Goal: Navigation & Orientation: Find specific page/section

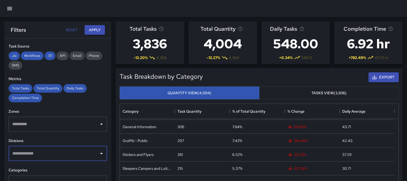
click at [9, 9] on icon "button" at bounding box center [9, 8] width 5 height 3
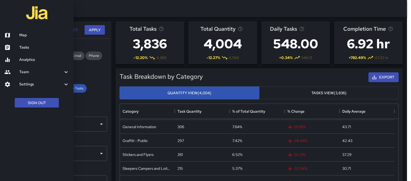
click at [22, 37] on h6 "Map" at bounding box center [44, 35] width 50 height 6
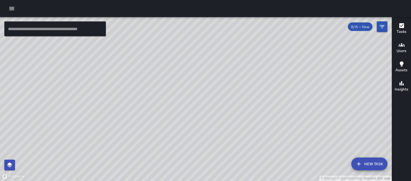
drag, startPoint x: 147, startPoint y: 146, endPoint x: 165, endPoint y: 83, distance: 65.6
click at [164, 79] on div "© Mapbox © OpenStreetMap Improve this map AS Alfredo Salinas 150 Franklin Stree…" at bounding box center [196, 99] width 392 height 164
click at [190, 73] on div "© Mapbox © OpenStreetMap Improve this map" at bounding box center [196, 99] width 392 height 164
drag, startPoint x: 244, startPoint y: 88, endPoint x: 124, endPoint y: 36, distance: 130.2
click at [124, 36] on div "© Mapbox © OpenStreetMap Improve this map PA Phillip Adams 131 Fell Street Comp…" at bounding box center [196, 99] width 392 height 164
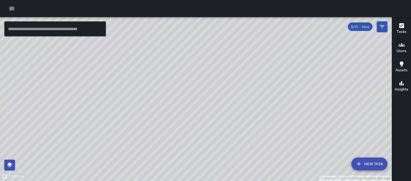
drag, startPoint x: 207, startPoint y: 55, endPoint x: 151, endPoint y: 85, distance: 63.9
click at [140, 96] on div "© Mapbox © OpenStreetMap Improve this map" at bounding box center [196, 99] width 392 height 164
drag, startPoint x: 187, startPoint y: 100, endPoint x: 248, endPoint y: 67, distance: 69.5
click at [265, 67] on div "© Mapbox © OpenStreetMap Improve this map" at bounding box center [196, 99] width 392 height 164
drag, startPoint x: 158, startPoint y: 105, endPoint x: 243, endPoint y: 62, distance: 95.9
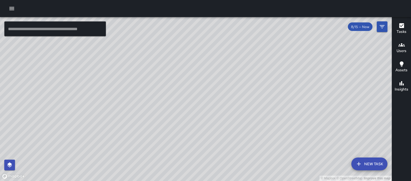
click at [242, 65] on div "© Mapbox © OpenStreetMap Improve this map" at bounding box center [196, 99] width 392 height 164
drag, startPoint x: 209, startPoint y: 88, endPoint x: 220, endPoint y: 42, distance: 47.5
click at [202, 37] on div "© Mapbox © OpenStreetMap Improve this map" at bounding box center [196, 99] width 392 height 164
drag, startPoint x: 135, startPoint y: 148, endPoint x: 282, endPoint y: 146, distance: 146.4
click at [303, 153] on div "© Mapbox © OpenStreetMap Improve this map" at bounding box center [196, 99] width 392 height 164
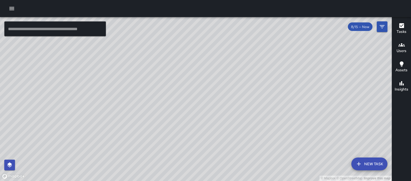
drag, startPoint x: 253, startPoint y: 145, endPoint x: 246, endPoint y: 127, distance: 19.2
click at [234, 116] on div "© Mapbox © OpenStreetMap Improve this map" at bounding box center [196, 99] width 392 height 164
click at [245, 140] on div "© Mapbox © OpenStreetMap Improve this map AO Agustin Ordaz 1586 Market Street C…" at bounding box center [196, 99] width 392 height 164
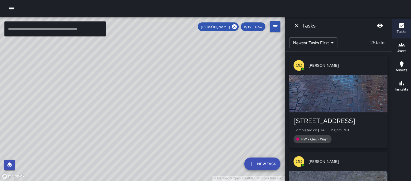
drag, startPoint x: 93, startPoint y: 58, endPoint x: 143, endPoint y: 69, distance: 51.6
click at [143, 69] on div "© Mapbox © OpenStreetMap Improve this map" at bounding box center [142, 99] width 285 height 164
drag, startPoint x: 134, startPoint y: 57, endPoint x: 119, endPoint y: 121, distance: 66.0
click at [119, 121] on div "© Mapbox © OpenStreetMap Improve this map" at bounding box center [142, 99] width 285 height 164
drag, startPoint x: 138, startPoint y: 81, endPoint x: 145, endPoint y: 147, distance: 66.2
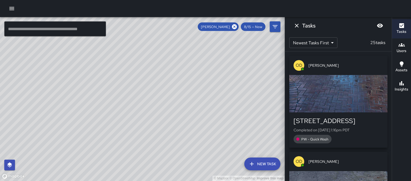
click at [145, 148] on div "© Mapbox © OpenStreetMap Improve this map" at bounding box center [142, 99] width 285 height 164
drag, startPoint x: 134, startPoint y: 97, endPoint x: 184, endPoint y: 181, distance: 97.9
click at [184, 181] on div "© Mapbox © OpenStreetMap Improve this map" at bounding box center [142, 99] width 285 height 164
drag, startPoint x: 218, startPoint y: 142, endPoint x: 144, endPoint y: 23, distance: 140.6
click at [145, 28] on div "© Mapbox © OpenStreetMap Improve this map" at bounding box center [142, 99] width 285 height 164
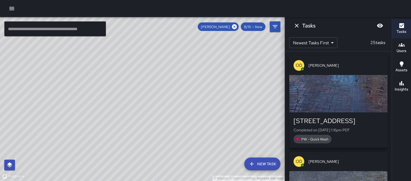
drag, startPoint x: 195, startPoint y: 89, endPoint x: 178, endPoint y: 20, distance: 70.5
click at [178, 20] on div "© Mapbox © OpenStreetMap Improve this map" at bounding box center [142, 99] width 285 height 164
drag, startPoint x: 213, startPoint y: 54, endPoint x: 202, endPoint y: 15, distance: 40.5
click at [201, 17] on div "© Mapbox © OpenStreetMap Improve this map" at bounding box center [142, 99] width 285 height 164
drag, startPoint x: 229, startPoint y: 74, endPoint x: 170, endPoint y: 25, distance: 77.0
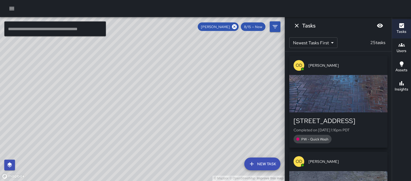
click at [167, 25] on div "© Mapbox © OpenStreetMap Improve this map" at bounding box center [142, 99] width 285 height 164
drag, startPoint x: 243, startPoint y: 84, endPoint x: 89, endPoint y: 115, distance: 156.8
click at [89, 115] on div "© Mapbox © OpenStreetMap Improve this map" at bounding box center [142, 99] width 285 height 164
drag, startPoint x: 196, startPoint y: 46, endPoint x: 221, endPoint y: 174, distance: 130.7
click at [221, 174] on div "© Mapbox © OpenStreetMap Improve this map" at bounding box center [142, 99] width 285 height 164
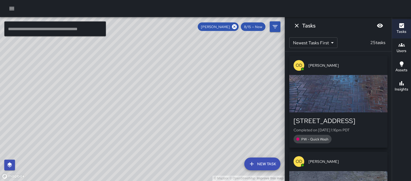
drag, startPoint x: 191, startPoint y: 120, endPoint x: 226, endPoint y: 158, distance: 51.9
click at [226, 158] on div "© Mapbox © OpenStreetMap Improve this map" at bounding box center [142, 99] width 285 height 164
drag, startPoint x: 225, startPoint y: 76, endPoint x: 229, endPoint y: 133, distance: 56.4
click at [229, 133] on div "© Mapbox © OpenStreetMap Improve this map" at bounding box center [142, 99] width 285 height 164
drag, startPoint x: 192, startPoint y: 97, endPoint x: 201, endPoint y: 116, distance: 20.7
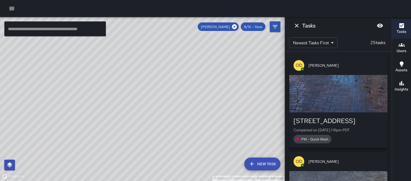
click at [203, 120] on div "© Mapbox © OpenStreetMap Improve this map" at bounding box center [142, 99] width 285 height 164
click at [11, 9] on icon "button" at bounding box center [12, 8] width 6 height 6
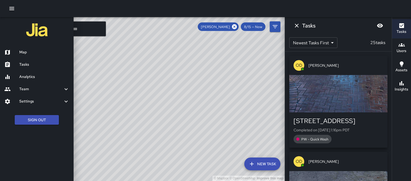
click at [22, 50] on h6 "Map" at bounding box center [44, 53] width 50 height 6
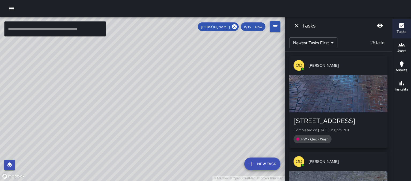
click at [11, 10] on icon "button" at bounding box center [11, 8] width 5 height 3
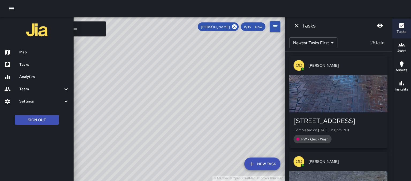
click at [22, 51] on h6 "Map" at bounding box center [44, 53] width 50 height 6
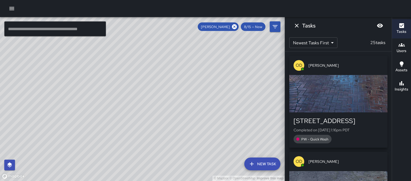
drag, startPoint x: 108, startPoint y: 112, endPoint x: 139, endPoint y: 84, distance: 41.5
click at [139, 84] on div "© Mapbox © OpenStreetMap Improve this map" at bounding box center [142, 99] width 285 height 164
drag, startPoint x: 224, startPoint y: 84, endPoint x: 160, endPoint y: 68, distance: 65.6
click at [160, 68] on div "© Mapbox © OpenStreetMap Improve this map" at bounding box center [142, 99] width 285 height 164
drag, startPoint x: 231, startPoint y: 106, endPoint x: 247, endPoint y: 138, distance: 35.2
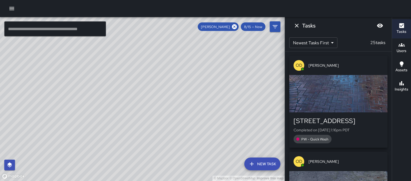
click at [247, 138] on div "© Mapbox © OpenStreetMap Improve this map" at bounding box center [142, 99] width 285 height 164
click at [15, 6] on icon "button" at bounding box center [12, 8] width 6 height 6
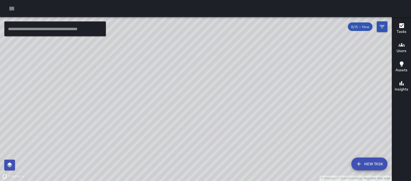
drag, startPoint x: 258, startPoint y: 106, endPoint x: 258, endPoint y: 84, distance: 22.2
click at [258, 84] on div "© Mapbox © OpenStreetMap Improve this map" at bounding box center [196, 99] width 392 height 164
drag, startPoint x: 180, startPoint y: 113, endPoint x: 230, endPoint y: 110, distance: 49.9
click at [230, 110] on div "© Mapbox © OpenStreetMap Improve this map" at bounding box center [196, 99] width 392 height 164
drag, startPoint x: 156, startPoint y: 106, endPoint x: 166, endPoint y: 52, distance: 55.5
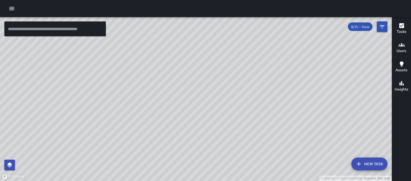
click at [166, 52] on div "© Mapbox © OpenStreetMap Improve this map" at bounding box center [196, 99] width 392 height 164
drag, startPoint x: 191, startPoint y: 91, endPoint x: 157, endPoint y: 95, distance: 34.2
click at [157, 95] on div "© Mapbox © OpenStreetMap Improve this map" at bounding box center [196, 99] width 392 height 164
drag, startPoint x: 170, startPoint y: 80, endPoint x: 156, endPoint y: 101, distance: 25.7
click at [152, 110] on div "© Mapbox © OpenStreetMap Improve this map" at bounding box center [196, 99] width 392 height 164
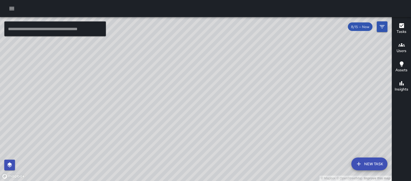
drag, startPoint x: 33, startPoint y: 47, endPoint x: 125, endPoint y: 93, distance: 102.5
click at [125, 93] on div "© Mapbox © OpenStreetMap Improve this map" at bounding box center [196, 99] width 392 height 164
drag, startPoint x: 192, startPoint y: 66, endPoint x: 146, endPoint y: 133, distance: 81.1
click at [148, 135] on div "© Mapbox © OpenStreetMap Improve this map" at bounding box center [196, 99] width 392 height 164
drag, startPoint x: 196, startPoint y: 91, endPoint x: 57, endPoint y: 62, distance: 141.9
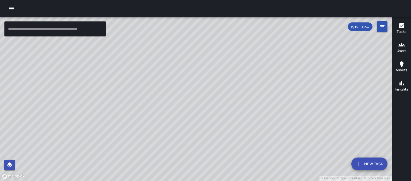
click at [55, 70] on div "© Mapbox © OpenStreetMap Improve this map" at bounding box center [196, 99] width 392 height 164
drag, startPoint x: 216, startPoint y: 105, endPoint x: 179, endPoint y: 66, distance: 54.2
click at [179, 66] on div "© Mapbox © OpenStreetMap Improve this map" at bounding box center [196, 99] width 392 height 164
drag, startPoint x: 152, startPoint y: 69, endPoint x: 139, endPoint y: 52, distance: 21.3
click at [140, 53] on div "© Mapbox © OpenStreetMap Improve this map AO [PERSON_NAME] 1434 [GEOGRAPHIC_DAT…" at bounding box center [196, 99] width 392 height 164
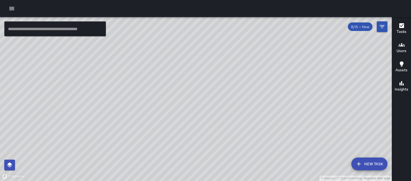
drag, startPoint x: 196, startPoint y: 91, endPoint x: 145, endPoint y: 42, distance: 71.2
click at [145, 43] on div "© Mapbox © OpenStreetMap Improve this map" at bounding box center [196, 99] width 392 height 164
drag, startPoint x: 160, startPoint y: 85, endPoint x: 140, endPoint y: 179, distance: 95.2
click at [140, 172] on div "© Mapbox © OpenStreetMap Improve this map" at bounding box center [196, 99] width 392 height 164
drag, startPoint x: 193, startPoint y: 83, endPoint x: 139, endPoint y: 140, distance: 78.4
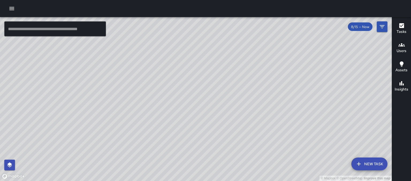
click at [139, 140] on div "© Mapbox © OpenStreetMap Improve this map" at bounding box center [196, 99] width 392 height 164
drag, startPoint x: 161, startPoint y: 98, endPoint x: 197, endPoint y: 190, distance: 98.4
click at [197, 172] on html "© Mapbox © OpenStreetMap Improve this map ​ New Task 8/15 — Now Map Layers Task…" at bounding box center [205, 90] width 411 height 181
drag, startPoint x: 123, startPoint y: 109, endPoint x: 146, endPoint y: 124, distance: 27.7
click at [146, 124] on div "© Mapbox © OpenStreetMap Improve this map" at bounding box center [196, 99] width 392 height 164
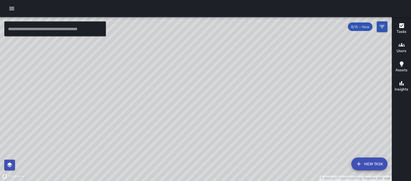
drag, startPoint x: 249, startPoint y: 122, endPoint x: 231, endPoint y: 99, distance: 28.9
click at [231, 99] on div "© Mapbox © OpenStreetMap Improve this map" at bounding box center [196, 99] width 392 height 164
drag, startPoint x: 215, startPoint y: 132, endPoint x: 216, endPoint y: 90, distance: 41.8
click at [219, 91] on div "© Mapbox © OpenStreetMap Improve this map" at bounding box center [196, 99] width 392 height 164
